Goal: Task Accomplishment & Management: Use online tool/utility

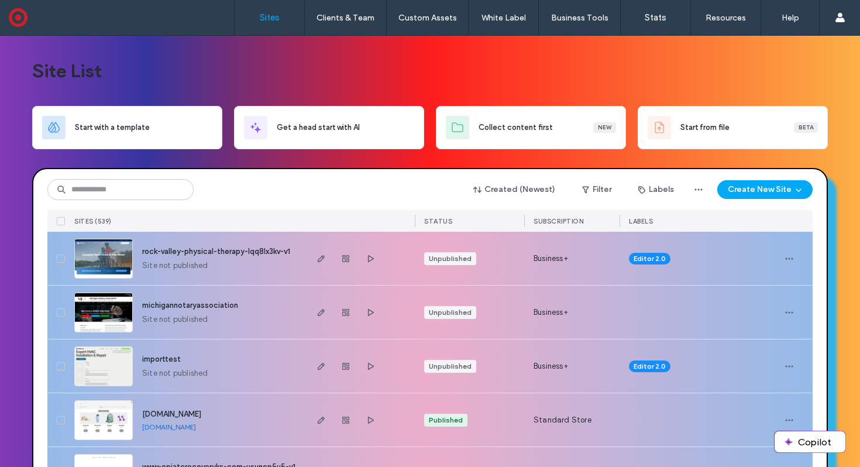
click at [127, 188] on input at bounding box center [120, 189] width 146 height 21
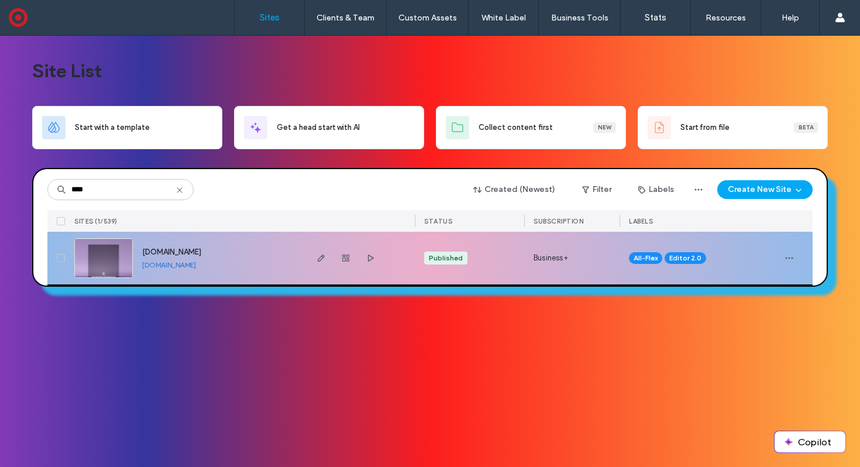
type input "****"
click at [108, 254] on img at bounding box center [103, 279] width 57 height 80
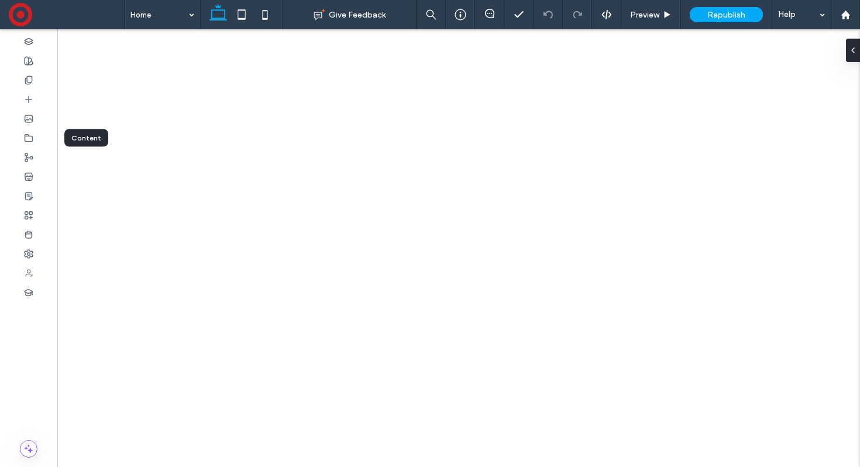
click at [26, 137] on icon at bounding box center [28, 137] width 9 height 9
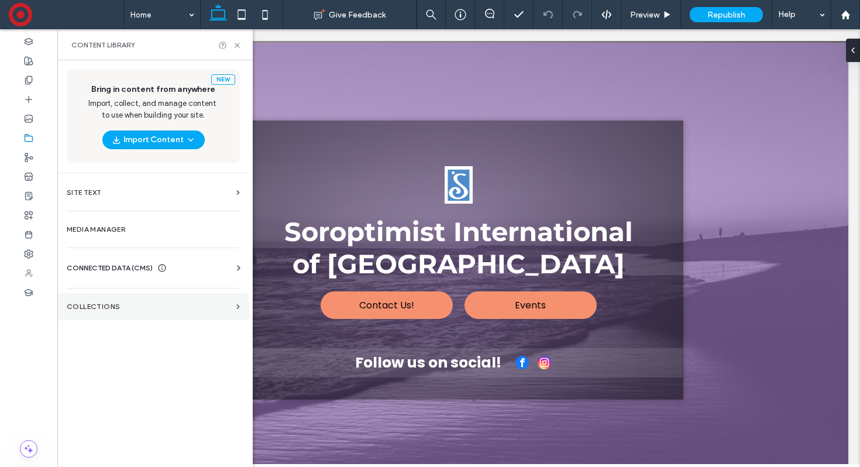
click at [102, 301] on section "Collections" at bounding box center [153, 306] width 192 height 27
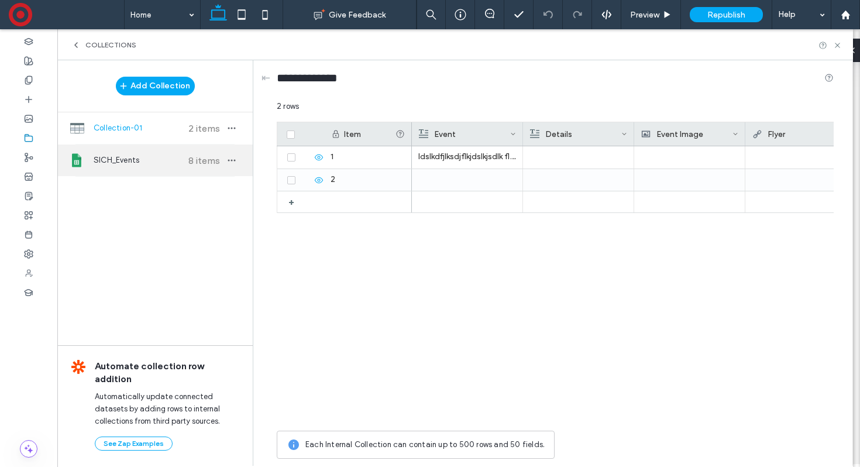
click at [166, 160] on span "SICH_Events" at bounding box center [137, 160] width 87 height 12
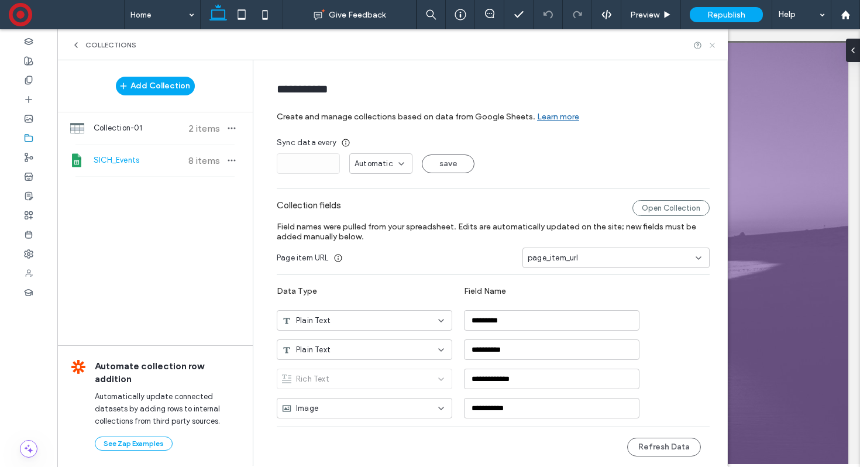
click at [711, 45] on icon at bounding box center [712, 45] width 9 height 9
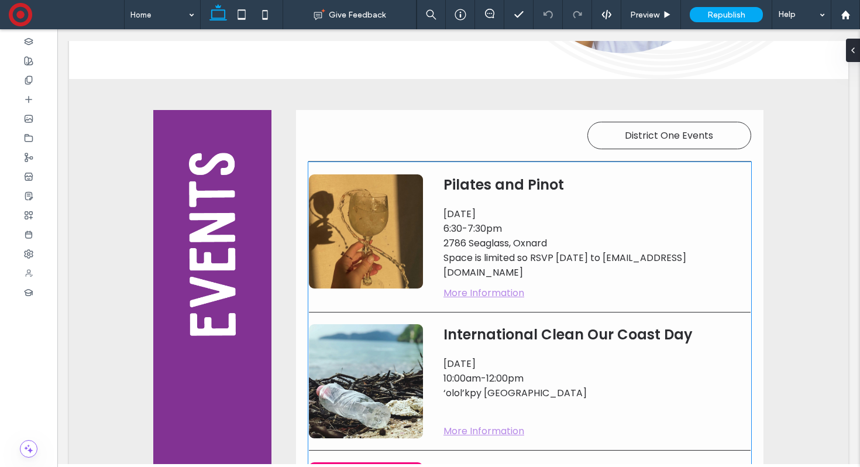
scroll to position [1970, 0]
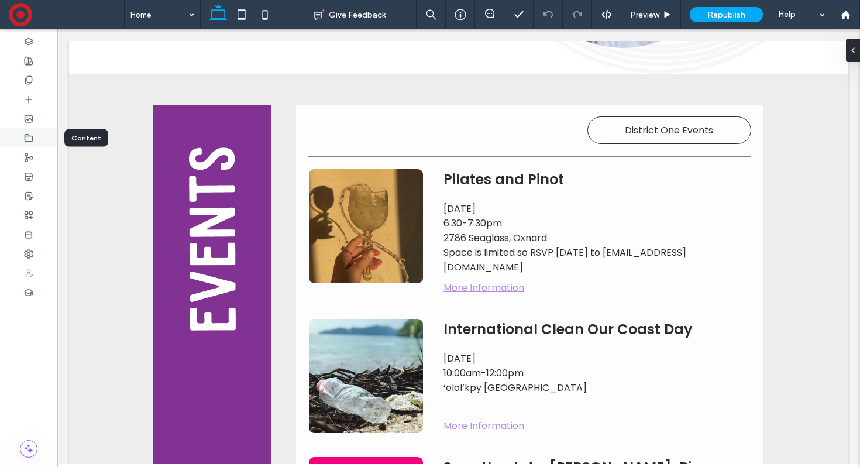
click at [40, 142] on div at bounding box center [28, 137] width 57 height 19
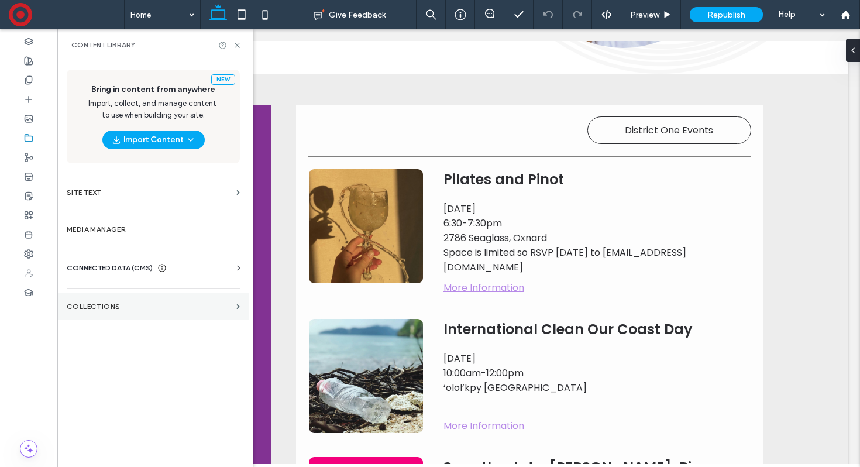
click at [97, 304] on label "Collections" at bounding box center [149, 306] width 165 height 8
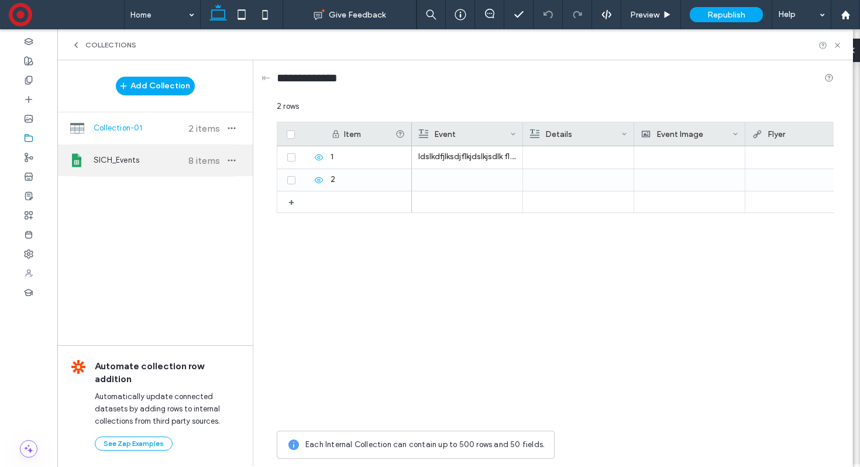
click at [171, 164] on span "SICH_Events" at bounding box center [137, 160] width 87 height 12
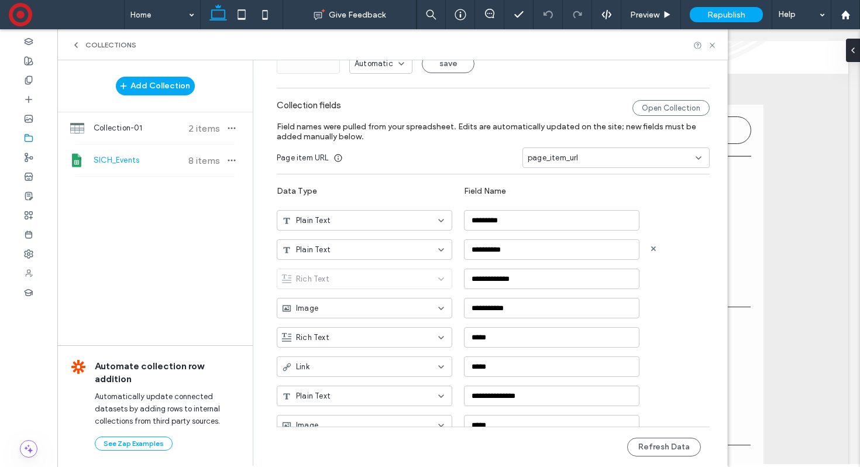
scroll to position [101, 0]
click at [663, 442] on button "Refresh Data" at bounding box center [664, 447] width 74 height 19
click at [713, 45] on icon at bounding box center [712, 45] width 9 height 9
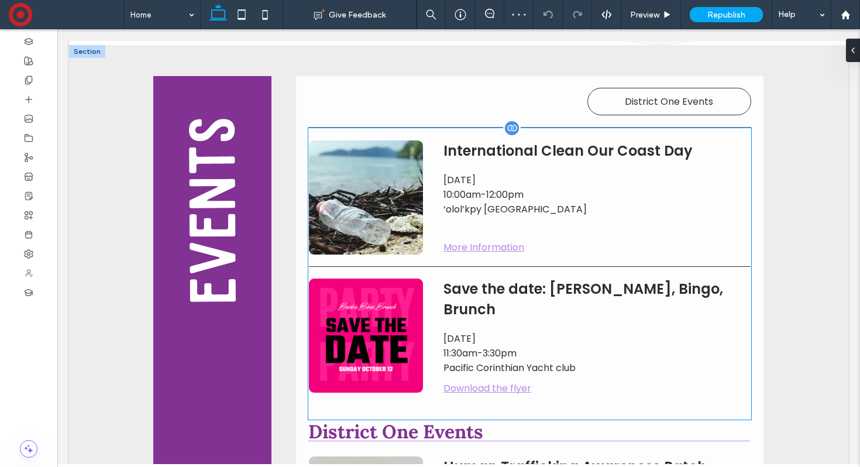
scroll to position [1942, 0]
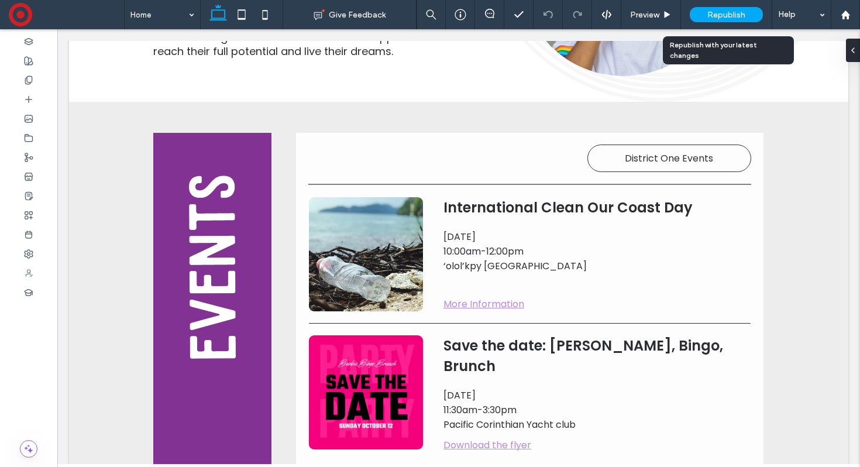
click at [734, 10] on span "Republish" at bounding box center [726, 15] width 38 height 10
